Goal: Task Accomplishment & Management: Manage account settings

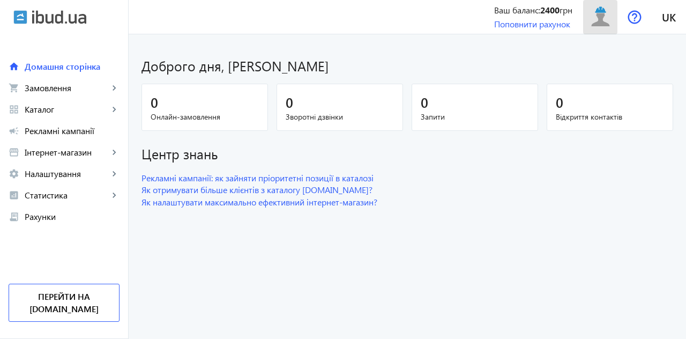
click at [600, 21] on img at bounding box center [601, 17] width 24 height 24
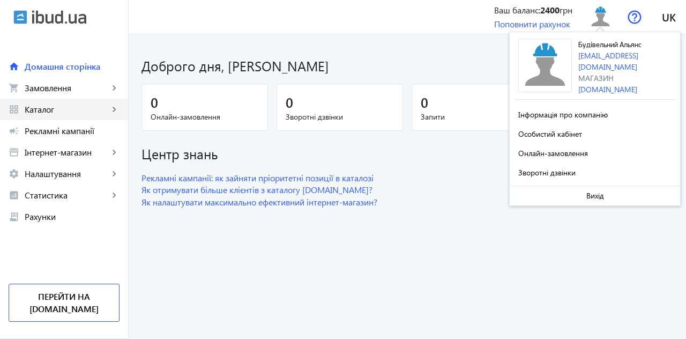
click at [55, 110] on span "Каталог" at bounding box center [67, 109] width 84 height 11
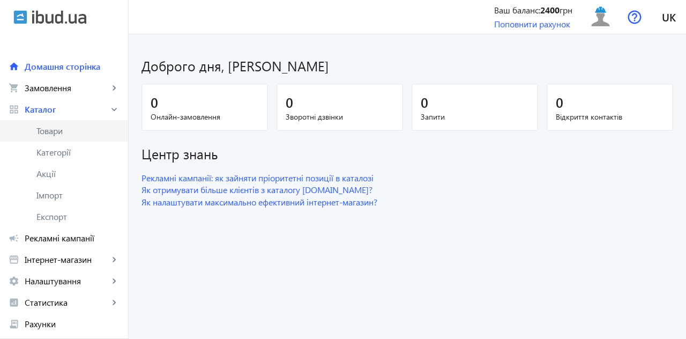
click at [58, 130] on span "Товари" at bounding box center [77, 130] width 83 height 11
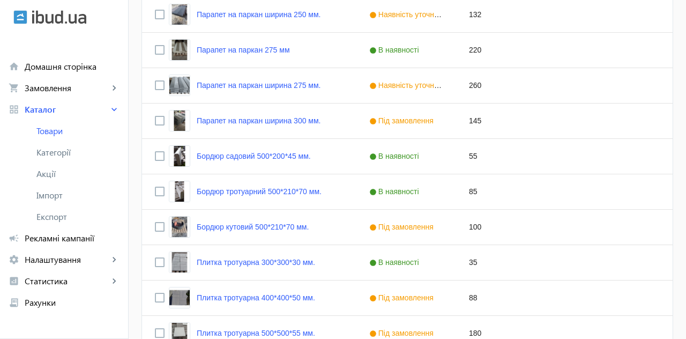
scroll to position [423, 0]
click at [239, 228] on link "Бордюр кутовий 500*210*70 мм." at bounding box center [253, 227] width 112 height 9
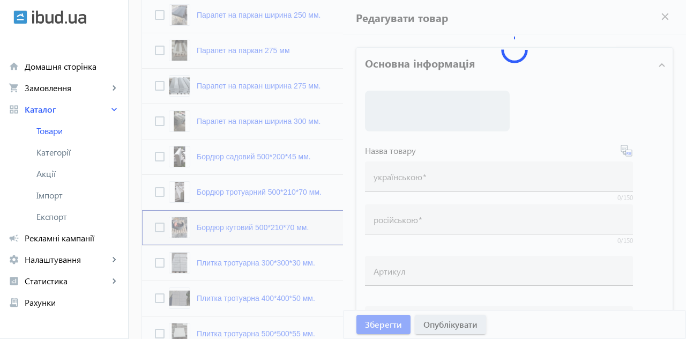
type input "Бордюр кутовий 500*210*70 мм."
type input "Бордюр угловой 500*210*70 мм."
type input "100"
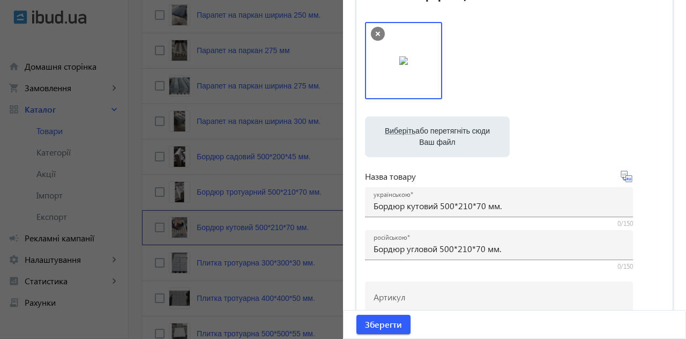
scroll to position [0, 0]
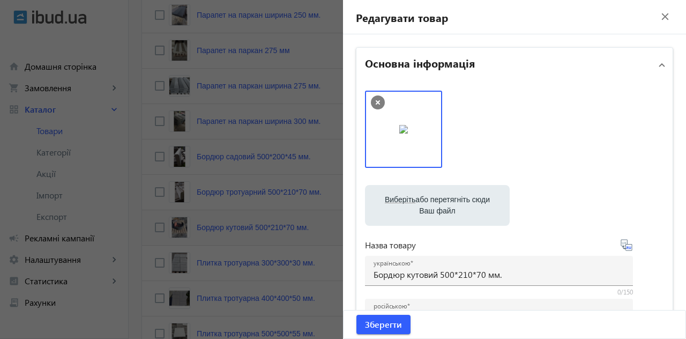
click at [662, 18] on mat-icon "close" at bounding box center [665, 17] width 16 height 16
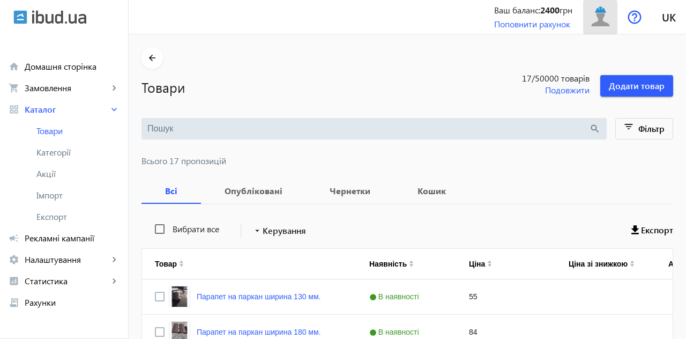
click at [601, 16] on img at bounding box center [601, 17] width 24 height 24
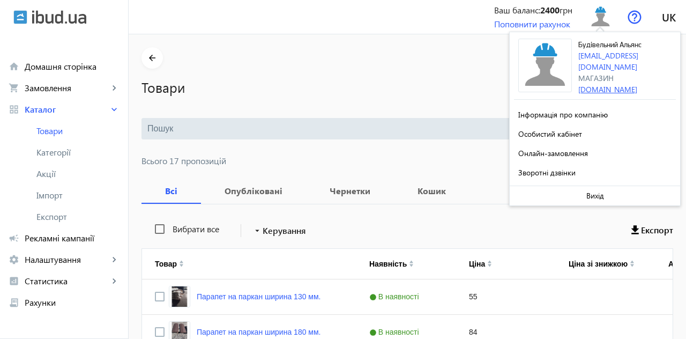
click at [617, 84] on link "[DOMAIN_NAME]" at bounding box center [607, 89] width 59 height 10
